Goal: Task Accomplishment & Management: Manage account settings

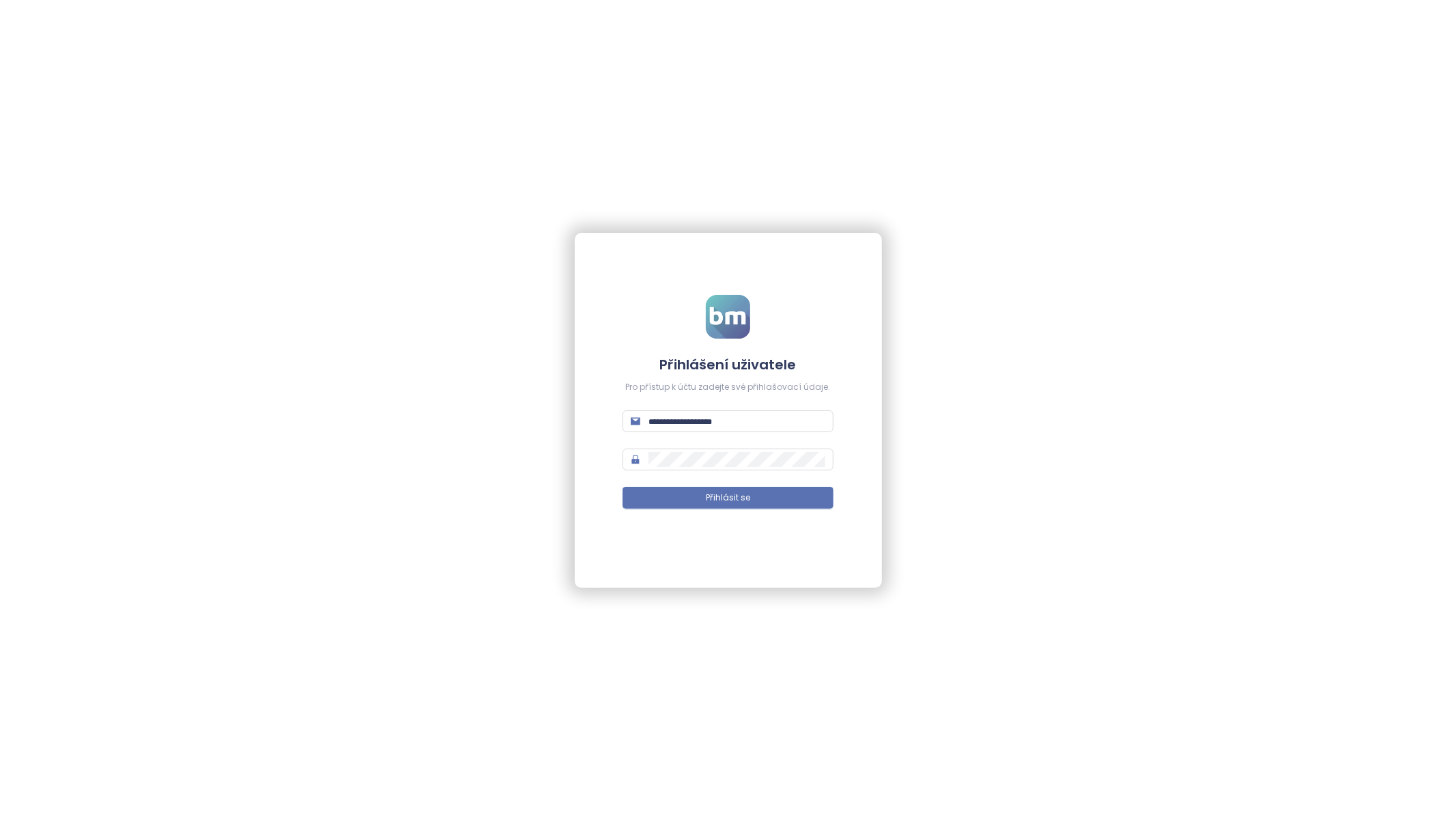
click at [783, 408] on form "Přihlášení uživatele Pro přístup k účtu zadejte své přihlašovací údaje. Přihlás…" at bounding box center [727, 410] width 210 height 230
click at [764, 409] on form "Přihlášení uživatele Pro přístup k účtu zadejte své přihlašovací údaje. Přihlás…" at bounding box center [727, 410] width 210 height 230
click at [752, 433] on form "Přihlášení uživatele Pro přístup k účtu zadejte své přihlašovací údaje. Přihlás…" at bounding box center [727, 410] width 210 height 230
click at [707, 411] on span at bounding box center [727, 422] width 210 height 22
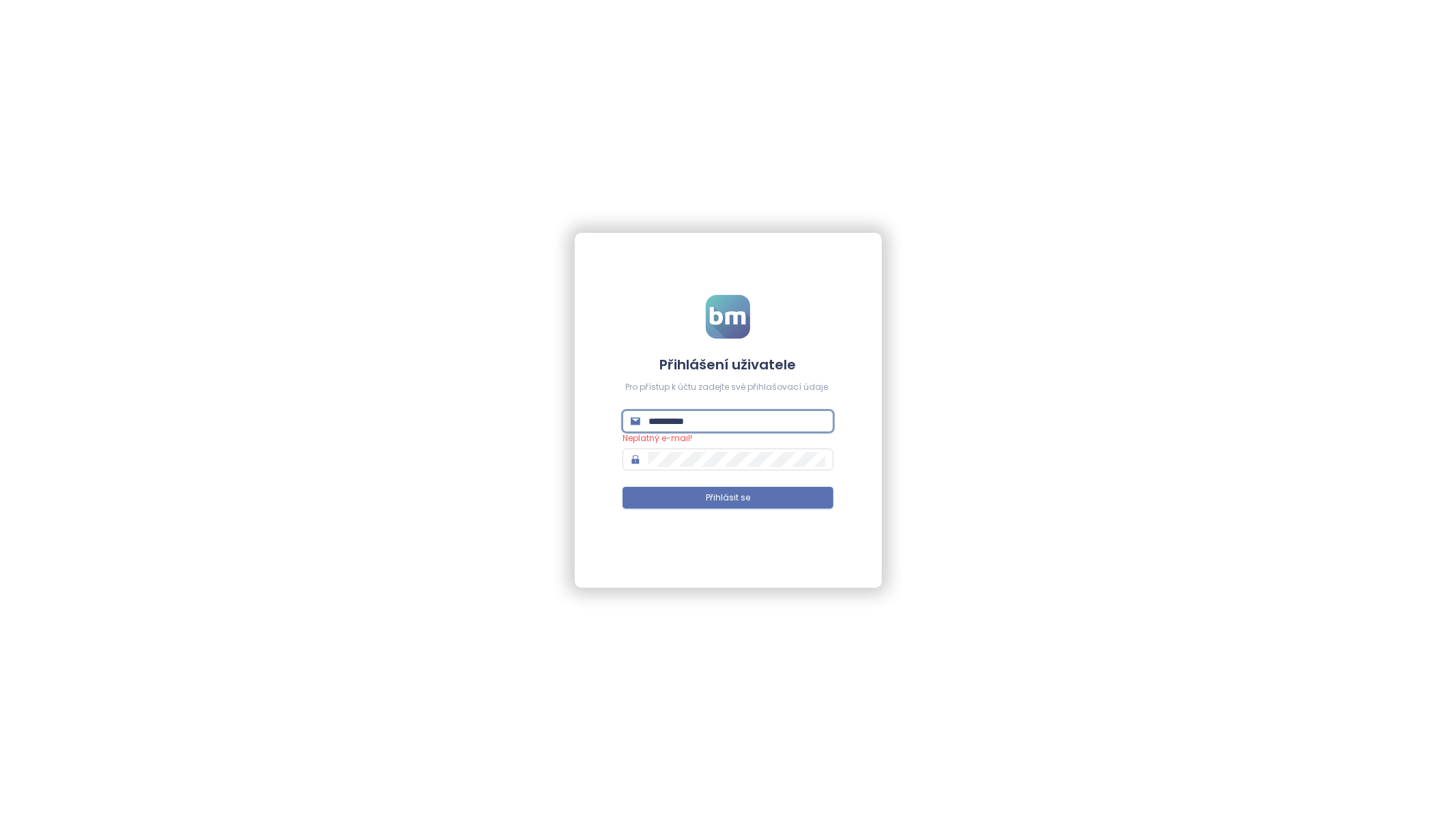
type input "**********"
click at [623, 487] on button "Přihlásit se" at bounding box center [727, 498] width 210 height 22
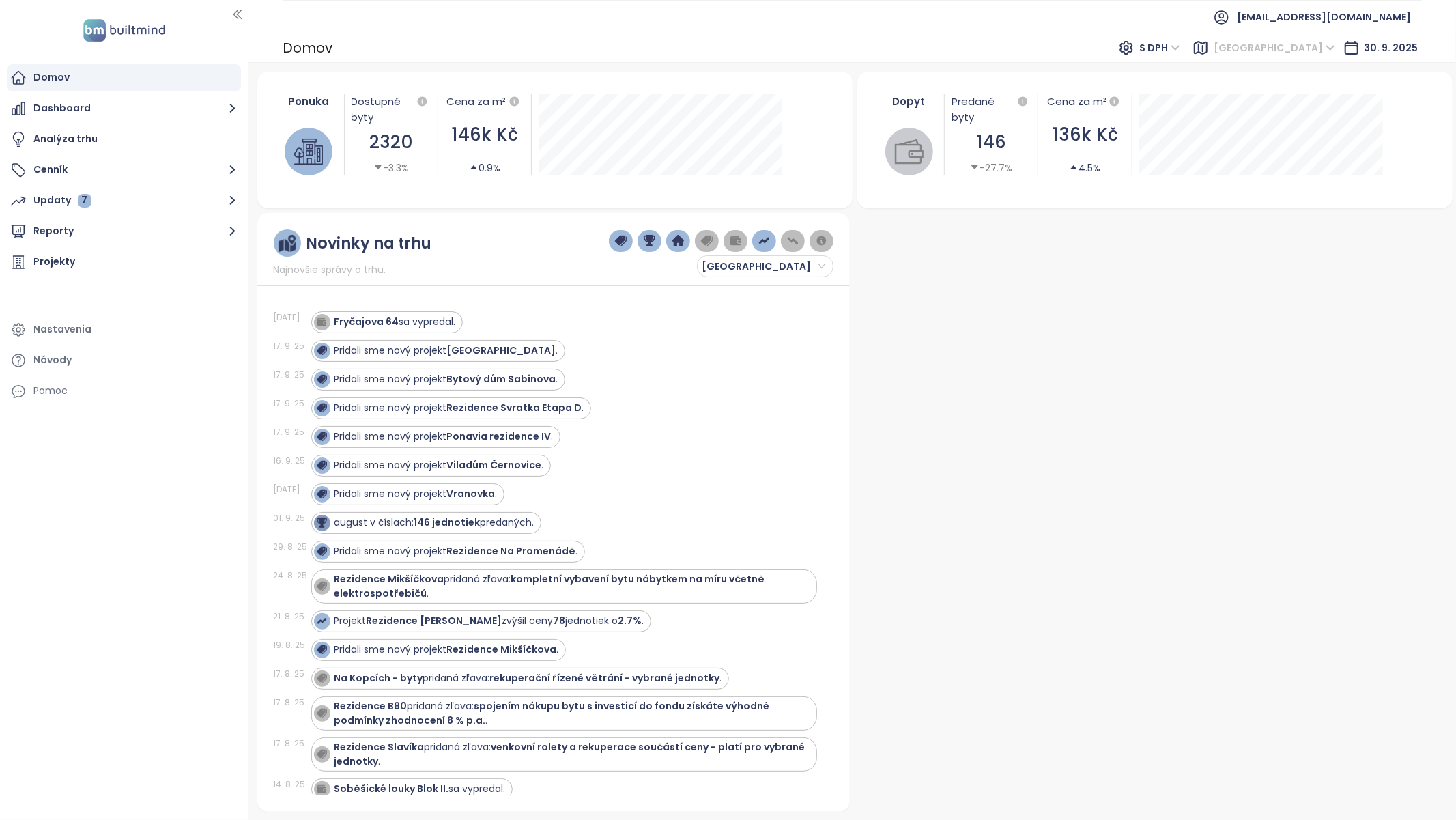
click at [1319, 44] on span "[GEOGRAPHIC_DATA]" at bounding box center [1274, 48] width 121 height 21
click at [1346, 116] on div "[GEOGRAPHIC_DATA]" at bounding box center [1365, 119] width 110 height 15
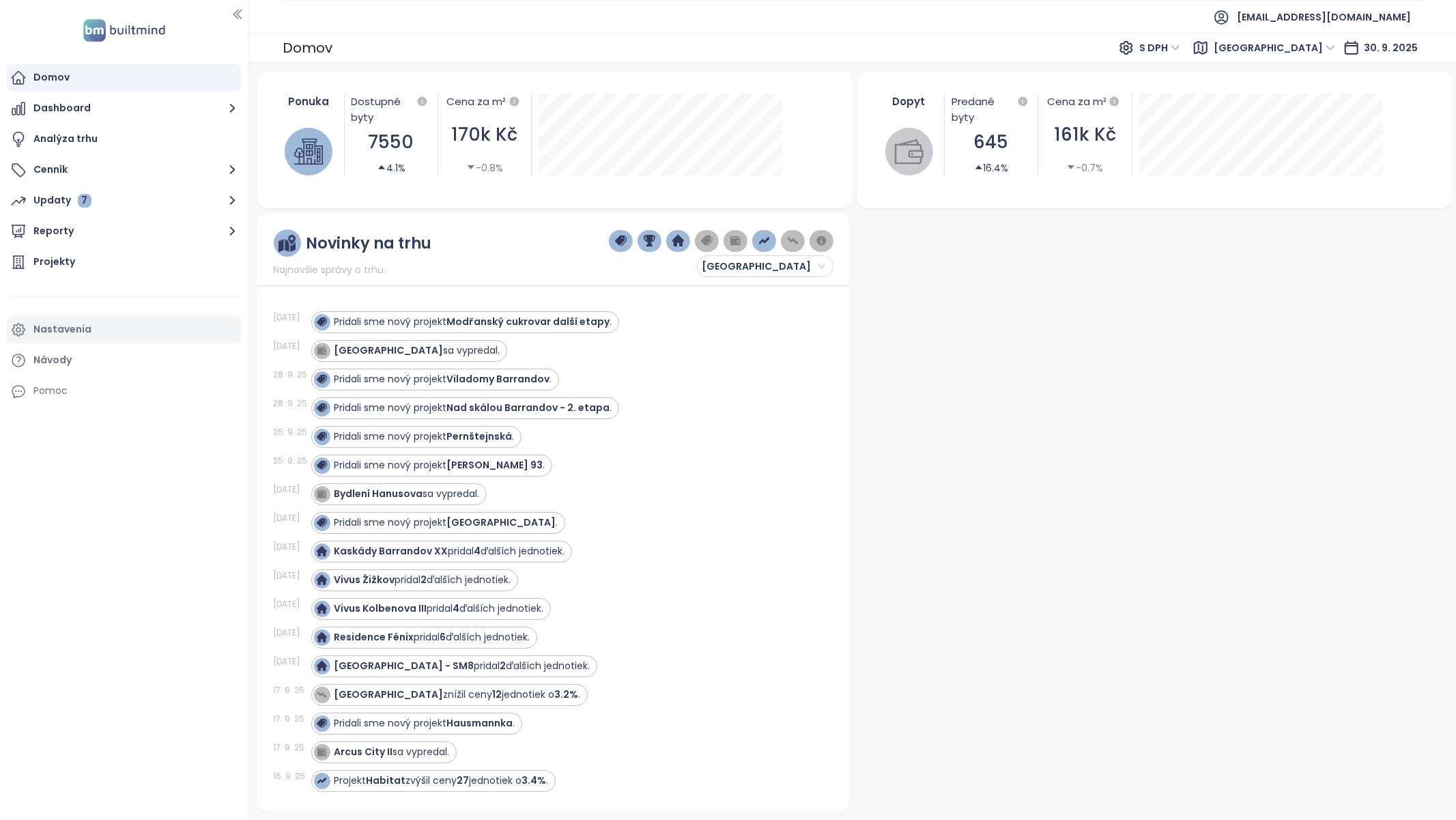
click at [50, 320] on div "Nastavenia" at bounding box center [124, 330] width 234 height 28
